Goal: Information Seeking & Learning: Learn about a topic

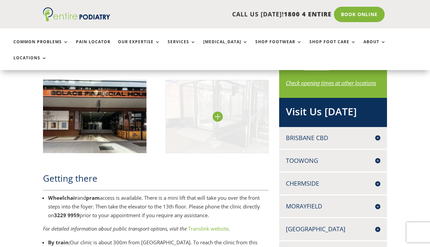
scroll to position [465, 0]
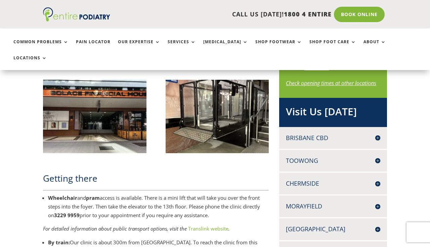
click at [378, 135] on h4 "Brisbane CBD" at bounding box center [333, 138] width 94 height 8
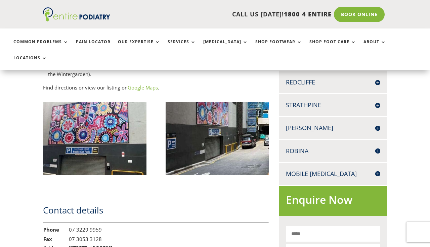
scroll to position [730, 0]
click at [378, 170] on h4 "Mobile [MEDICAL_DATA]" at bounding box center [333, 174] width 94 height 8
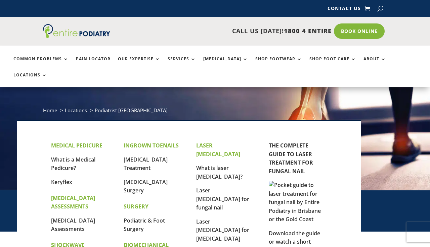
scroll to position [22, 0]
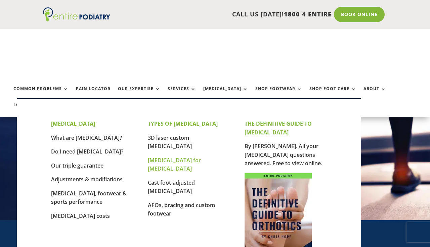
click at [190, 157] on link "[MEDICAL_DATA] for [MEDICAL_DATA]" at bounding box center [174, 165] width 53 height 16
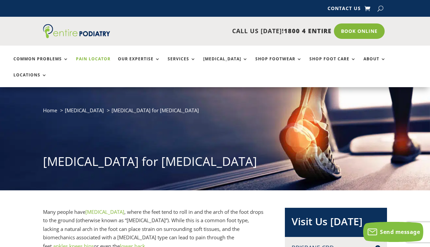
click at [104, 71] on link "Pain Locator" at bounding box center [93, 64] width 35 height 14
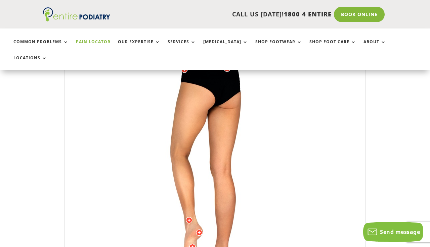
scroll to position [205, 0]
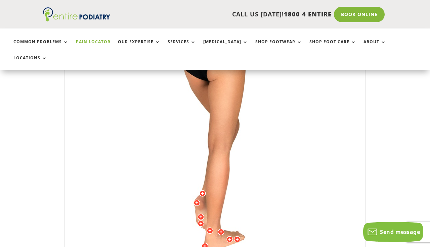
click at [201, 189] on div "Licensed to Lee-Archer Arts & Media Powered by WebRotate 360 ©" at bounding box center [214, 152] width 299 height 332
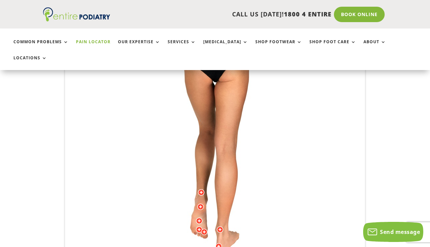
click at [201, 204] on div at bounding box center [200, 207] width 7 height 7
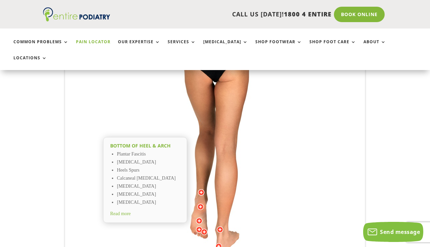
click at [201, 204] on div at bounding box center [200, 207] width 7 height 7
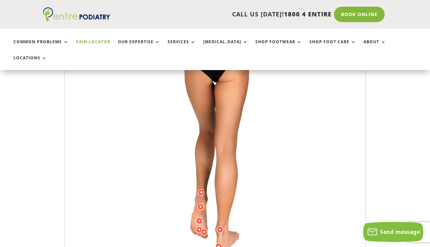
click at [201, 204] on div at bounding box center [200, 207] width 7 height 7
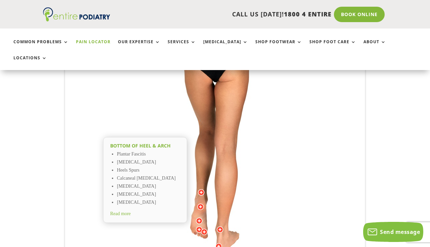
click at [128, 211] on span "Read more" at bounding box center [120, 213] width 20 height 5
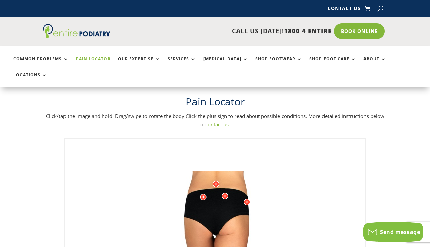
scroll to position [0, 0]
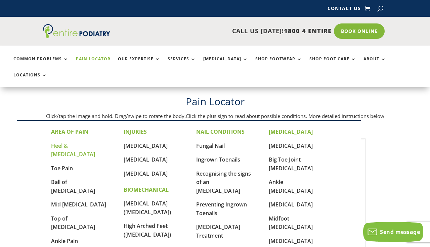
click at [67, 146] on link "Heel & [MEDICAL_DATA]" at bounding box center [73, 150] width 44 height 16
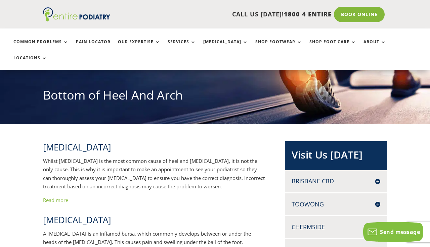
scroll to position [118, 0]
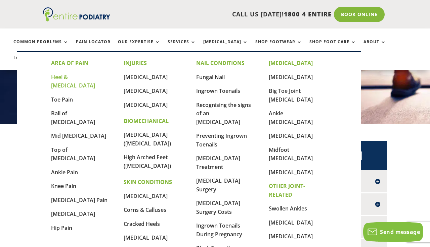
click at [77, 79] on link "Heel & [MEDICAL_DATA]" at bounding box center [73, 82] width 44 height 16
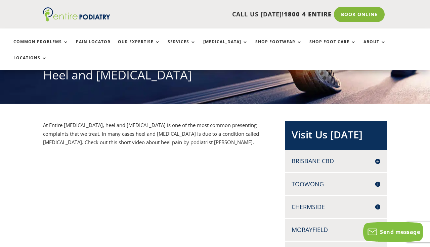
scroll to position [133, 0]
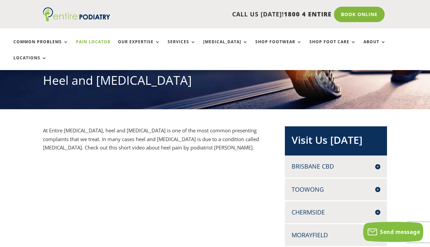
click at [96, 41] on link "Pain Locator" at bounding box center [93, 47] width 35 height 14
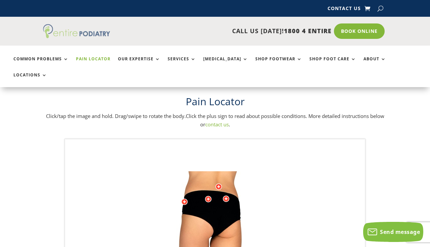
scroll to position [2, 0]
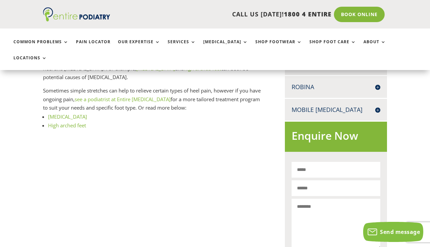
scroll to position [415, 0]
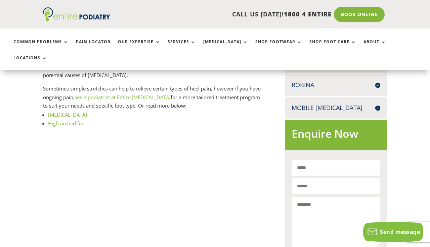
scroll to position [0, 0]
